Goal: Task Accomplishment & Management: Complete application form

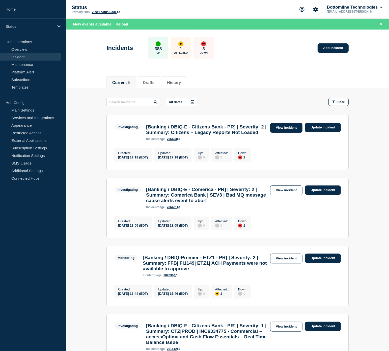
click at [284, 125] on link "View incident" at bounding box center [286, 128] width 33 height 10
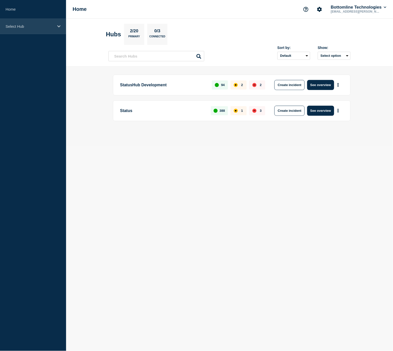
click at [18, 31] on div "Select Hub" at bounding box center [33, 26] width 66 height 15
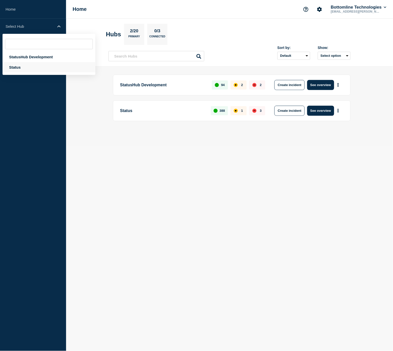
click at [25, 62] on div "Status" at bounding box center [49, 67] width 93 height 10
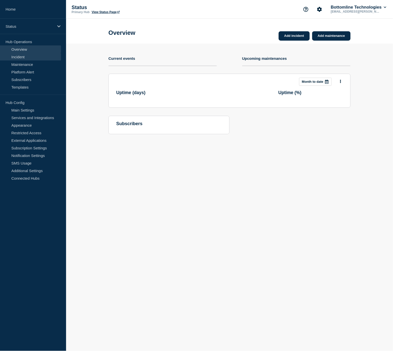
click at [25, 54] on link "Incident" at bounding box center [30, 57] width 61 height 8
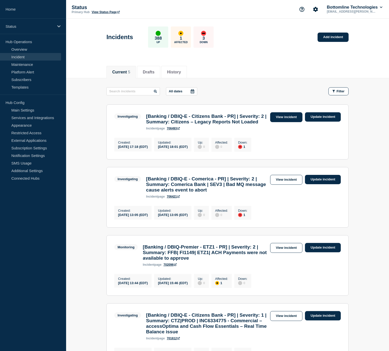
click at [288, 120] on link "View incident" at bounding box center [286, 117] width 33 height 10
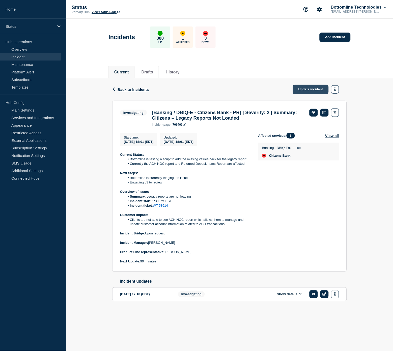
click at [308, 90] on link "Update incident" at bounding box center [311, 89] width 36 height 9
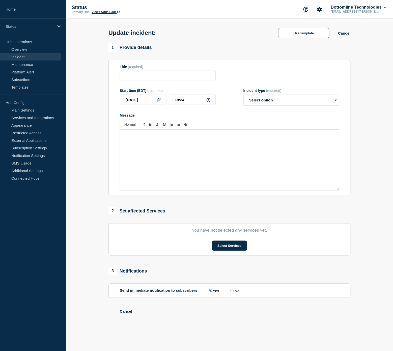
type input "[Banking / DBIQ-E - Citizens Bank - PR] | Severity: 2 | Summary: Citizens – Leg…"
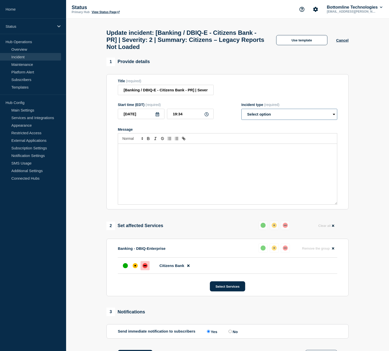
click at [282, 119] on select "Select option Investigating Identified Monitoring Resolved" at bounding box center [289, 114] width 96 height 11
select select "investigating"
click at [241, 113] on select "Select option Investigating Identified Monitoring Resolved" at bounding box center [289, 114] width 96 height 11
click at [217, 160] on div "Message" at bounding box center [227, 174] width 219 height 61
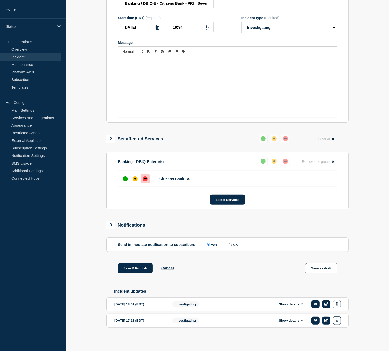
click at [296, 304] on button "Show details" at bounding box center [291, 304] width 28 height 4
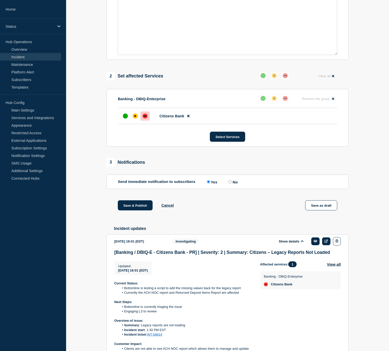
scroll to position [233, 0]
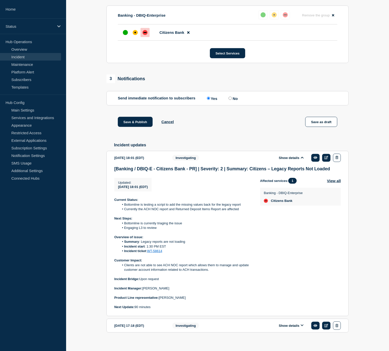
drag, startPoint x: 156, startPoint y: 314, endPoint x: 106, endPoint y: 203, distance: 121.4
click at [106, 203] on section "[DATE] 18:01 (EDT) Show details Investigating [Banking / DBIQ-E - Citizens Bank…" at bounding box center [227, 233] width 242 height 165
copy div "Current Status: Bottomline is testing a script to add the missing values back f…"
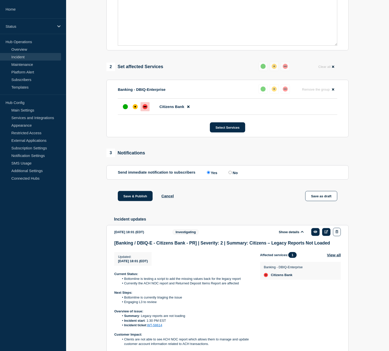
scroll to position [65, 0]
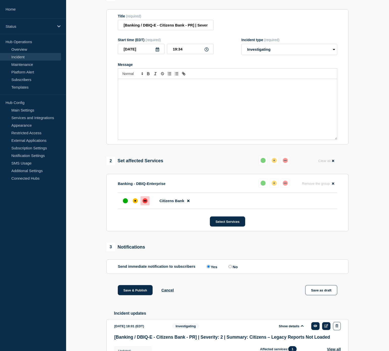
click at [172, 99] on div "Message" at bounding box center [227, 109] width 219 height 61
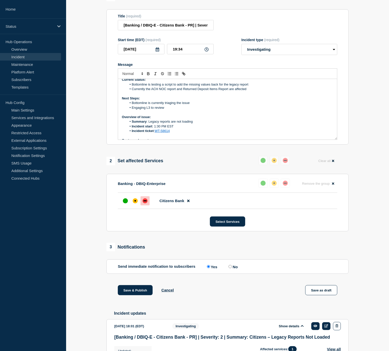
scroll to position [0, 0]
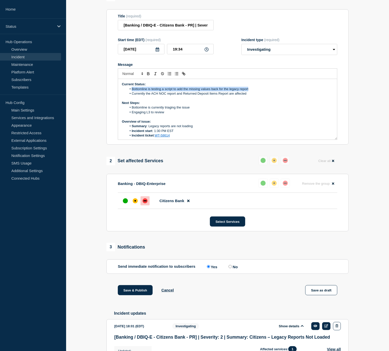
drag, startPoint x: 251, startPoint y: 92, endPoint x: 141, endPoint y: 94, distance: 109.5
click at [135, 91] on li "Bottomline is testing a script to add the missing values back for the legacy re…" at bounding box center [230, 89] width 207 height 5
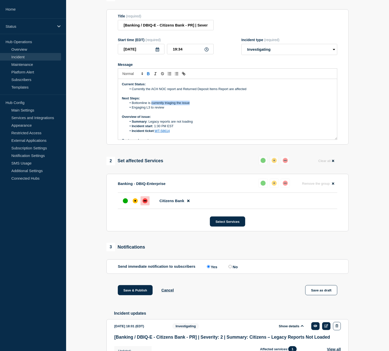
drag, startPoint x: 193, startPoint y: 107, endPoint x: 152, endPoint y: 106, distance: 41.9
click at [152, 105] on li "Bottomline is currently triaging the issue" at bounding box center [230, 103] width 207 height 5
drag, startPoint x: 175, startPoint y: 112, endPoint x: 139, endPoint y: 108, distance: 36.1
click at [136, 110] on li "Engaging L3 to review" at bounding box center [230, 107] width 207 height 5
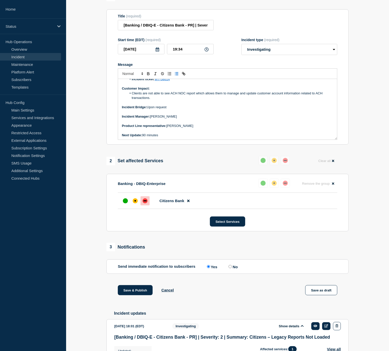
scroll to position [48, 0]
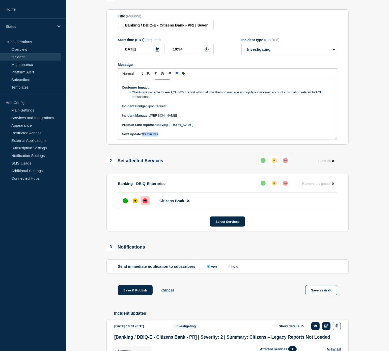
drag, startPoint x: 165, startPoint y: 140, endPoint x: 143, endPoint y: 137, distance: 22.1
click at [143, 136] on p "Next Update: 90 minutes" at bounding box center [227, 134] width 211 height 5
drag, startPoint x: 188, startPoint y: 138, endPoint x: 144, endPoint y: 137, distance: 43.9
click at [144, 136] on p "Next Update: [DATE]" at bounding box center [227, 134] width 211 height 5
click at [145, 77] on button "Toggle bold text" at bounding box center [148, 74] width 7 height 6
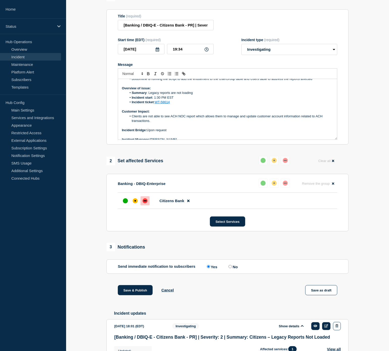
scroll to position [0, 0]
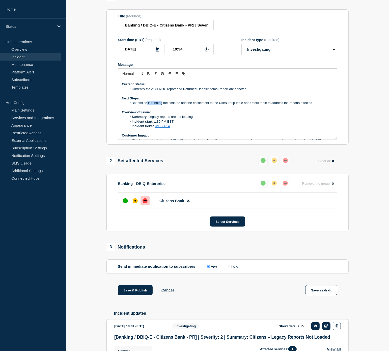
drag, startPoint x: 147, startPoint y: 107, endPoint x: 164, endPoint y: 109, distance: 17.0
click at [163, 105] on li "Bottomline is running the script to add the entitlement to the UserGroup table …" at bounding box center [230, 103] width 207 height 5
click at [173, 105] on li "Bottomline will run the script to add the entitlement to the UserGroup table an…" at bounding box center [230, 103] width 207 height 5
click at [226, 114] on p "Overview of issue:" at bounding box center [227, 112] width 211 height 5
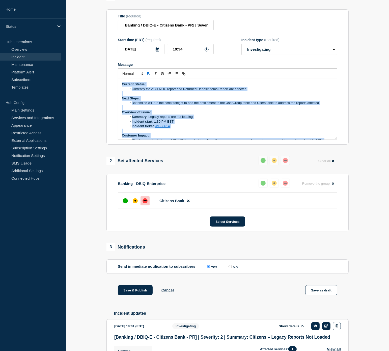
scroll to position [48, 0]
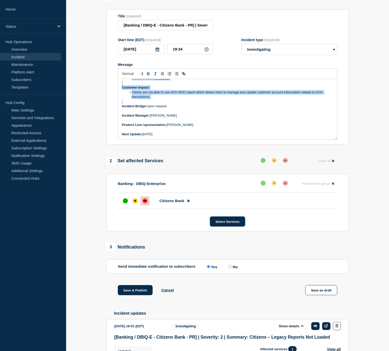
drag, startPoint x: 120, startPoint y: 86, endPoint x: 227, endPoint y: 186, distance: 147.0
click at [227, 186] on div "1 Provide details Title (required) [Banking / DBIQ-E - Citizens Bank - PR] | Se…" at bounding box center [228, 255] width 248 height 524
copy div "Current Status: Currently the ACH NOC report and Returned Deposit Items Report …"
click at [207, 127] on p "Product Line representative: [PERSON_NAME]" at bounding box center [227, 125] width 211 height 5
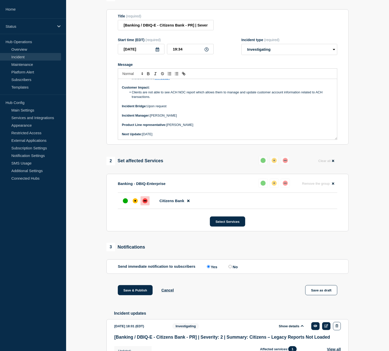
click at [207, 136] on p "Next Update: [DATE]" at bounding box center [227, 134] width 211 height 5
click at [268, 55] on select "Select option Investigating Identified Monitoring Resolved" at bounding box center [289, 49] width 96 height 11
select select "identified"
click at [241, 48] on select "Select option Investigating Identified Monitoring Resolved" at bounding box center [289, 49] width 96 height 11
click at [221, 118] on p "Incident Manager: [PERSON_NAME]" at bounding box center [227, 115] width 211 height 5
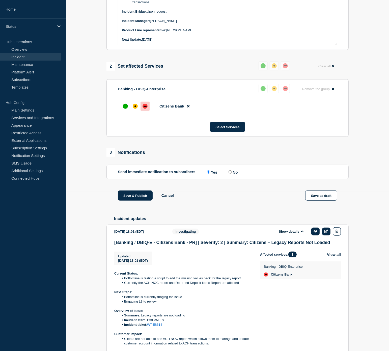
scroll to position [177, 0]
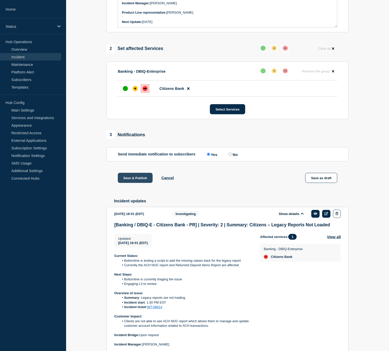
click at [136, 183] on button "Save & Publish" at bounding box center [135, 178] width 35 height 10
